Goal: Information Seeking & Learning: Learn about a topic

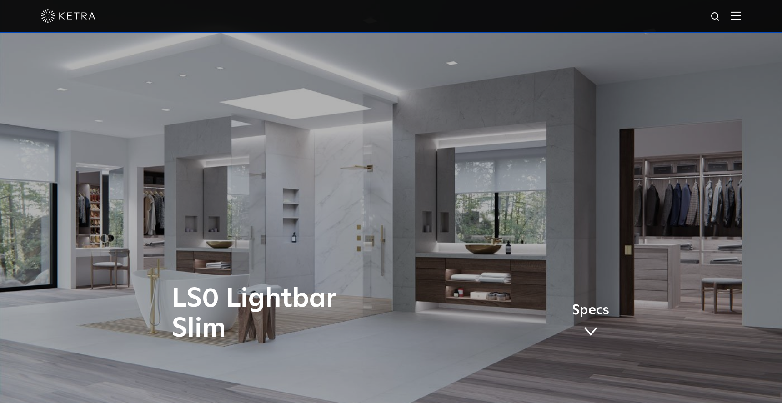
click at [747, 8] on div at bounding box center [391, 16] width 782 height 33
click at [739, 19] on img at bounding box center [736, 15] width 10 height 9
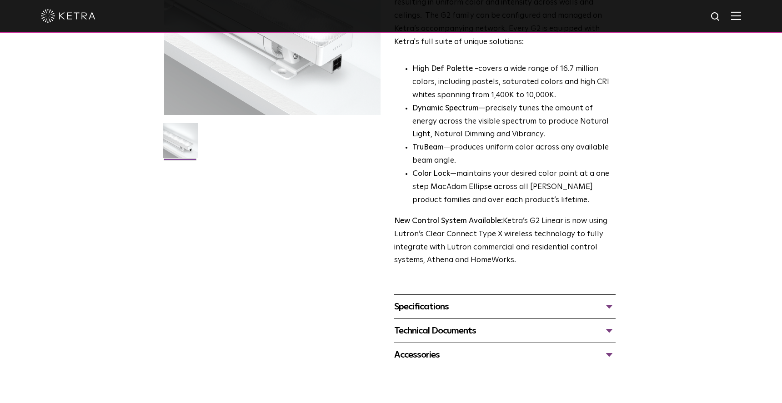
scroll to position [179, 0]
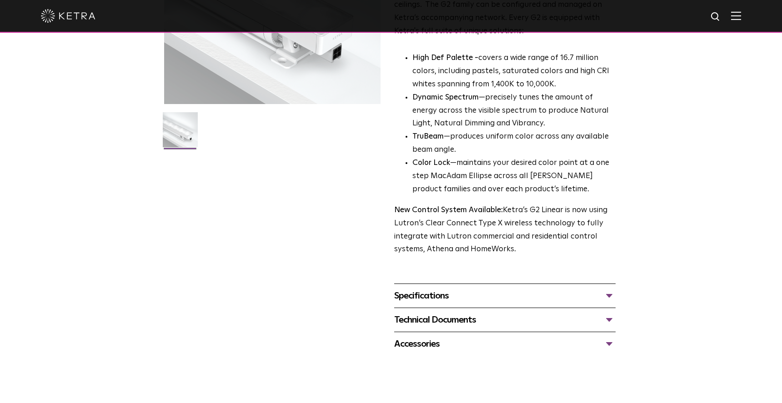
click at [540, 294] on div "Specifications" at bounding box center [504, 296] width 221 height 15
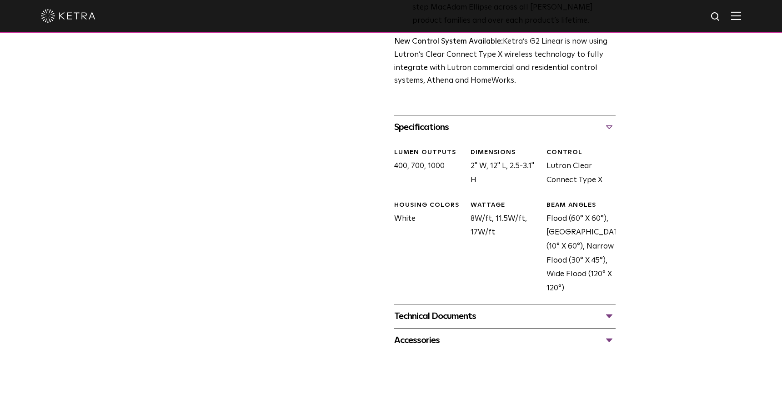
scroll to position [354, 0]
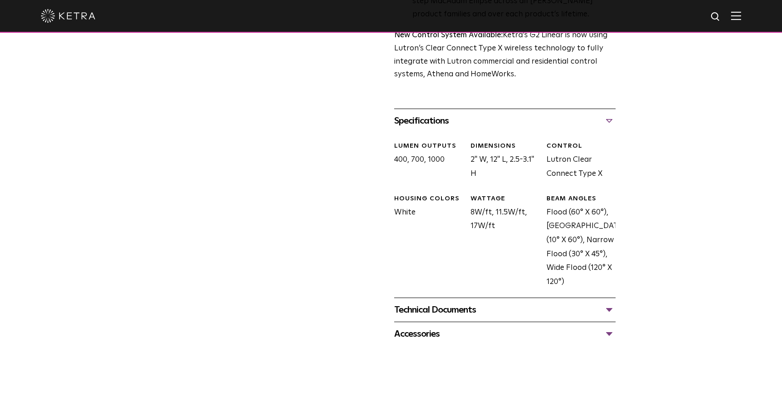
click at [543, 308] on div "Technical Documents" at bounding box center [504, 310] width 221 height 15
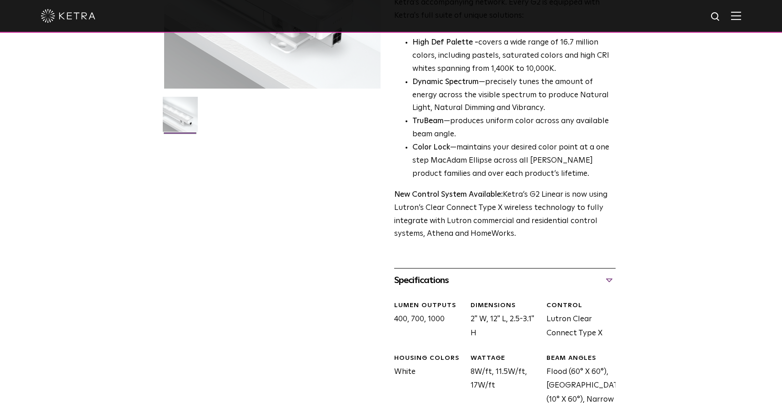
scroll to position [0, 0]
